Goal: Information Seeking & Learning: Learn about a topic

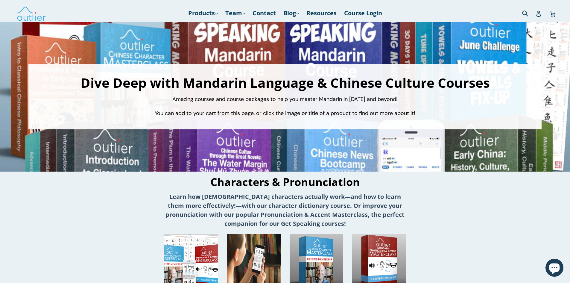
scroll to position [179, 0]
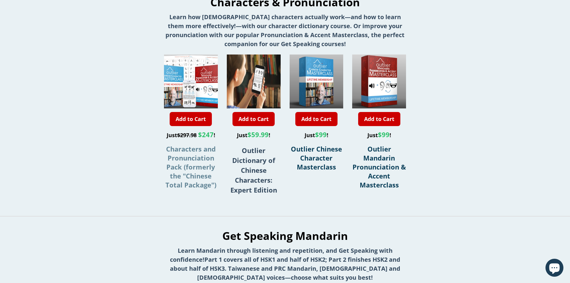
click at [186, 158] on span "Characters and Pronunciation Pack (formerly the "Chinese Total Package")" at bounding box center [190, 166] width 51 height 45
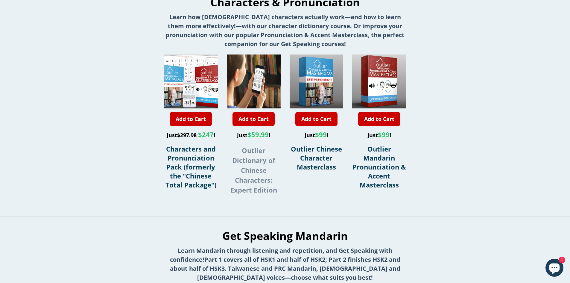
click at [254, 162] on strong "Outlier Dictionary of Chinese Characters: Expert Edition" at bounding box center [253, 170] width 47 height 48
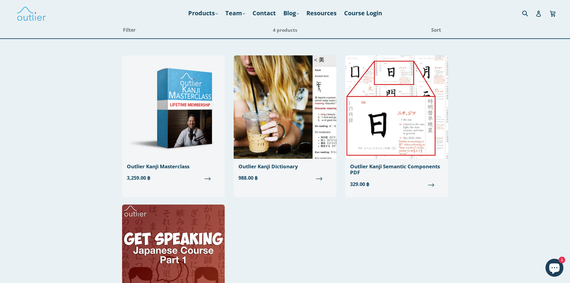
scroll to position [120, 0]
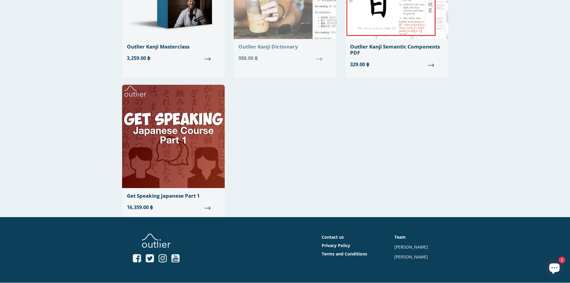
click at [269, 48] on div "Outlier Kanji Dictionary" at bounding box center [284, 47] width 93 height 6
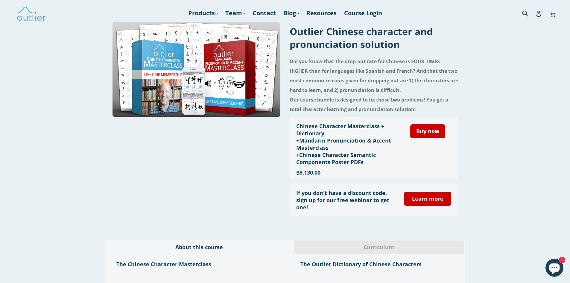
scroll to position [30, 0]
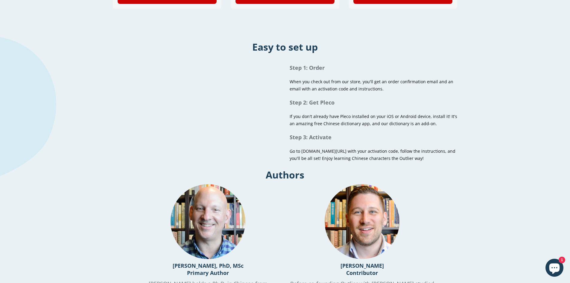
scroll to position [198, 0]
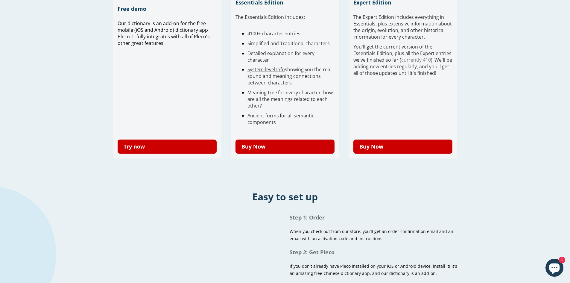
click at [415, 60] on link "currently 410" at bounding box center [416, 60] width 30 height 7
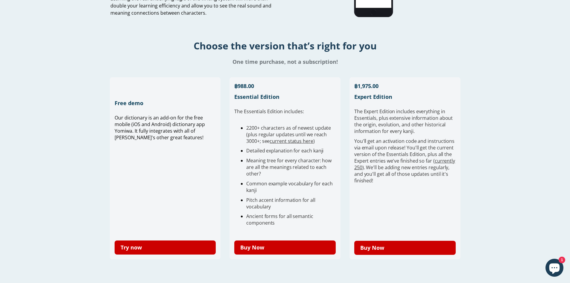
scroll to position [30, 0]
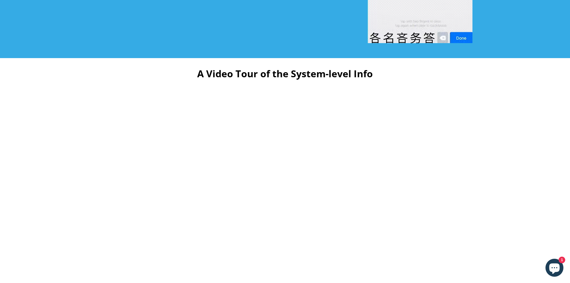
scroll to position [60, 0]
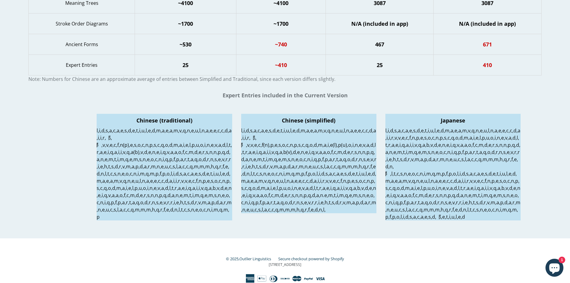
scroll to position [280, 0]
